Goal: Book appointment/travel/reservation

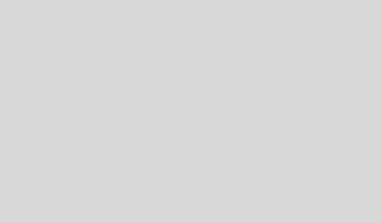
select select "pt"
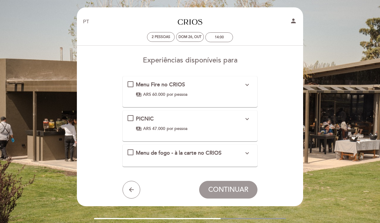
click at [228, 121] on div "PICNIC expand_more" at bounding box center [190, 119] width 108 height 8
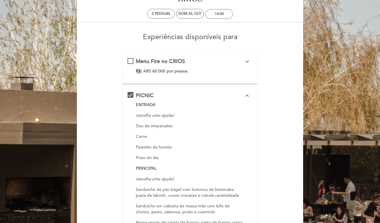
scroll to position [19, 0]
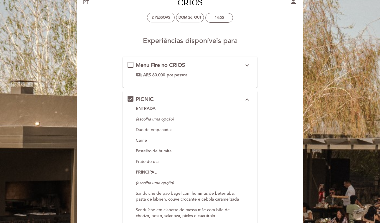
click at [238, 107] on p "ENTRADA" at bounding box center [190, 109] width 108 height 6
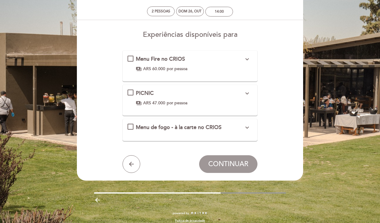
scroll to position [0, 0]
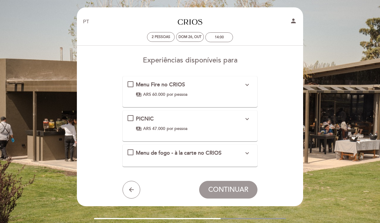
click at [248, 117] on icon "expand_more" at bounding box center [247, 118] width 7 height 7
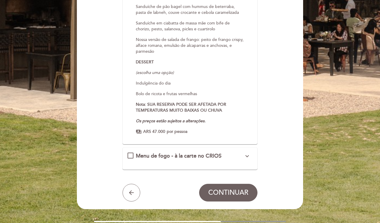
scroll to position [219, 0]
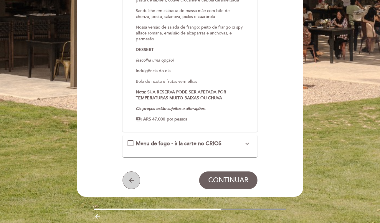
click at [130, 180] on icon "arrow_back" at bounding box center [131, 180] width 7 height 7
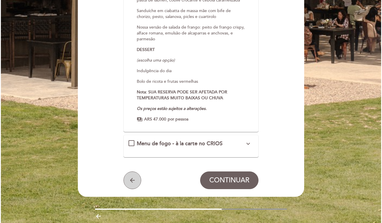
scroll to position [0, 0]
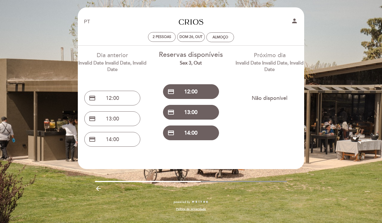
click at [96, 192] on icon "arrow_backward" at bounding box center [98, 188] width 7 height 7
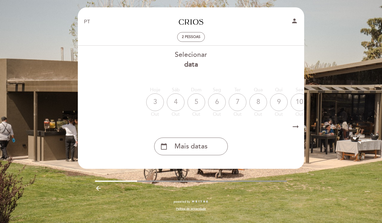
click at [97, 192] on icon "arrow_backward" at bounding box center [98, 188] width 7 height 7
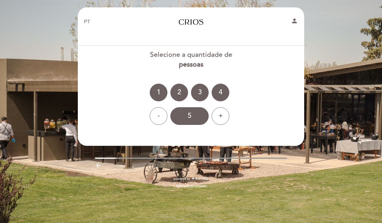
click at [97, 192] on div "powered by Política de privacidade" at bounding box center [190, 185] width 235 height 17
